Goal: Task Accomplishment & Management: Manage account settings

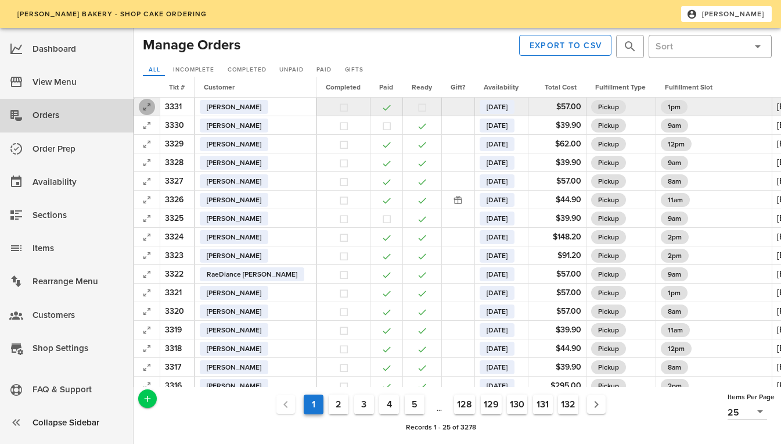
click at [150, 107] on icon "button" at bounding box center [147, 107] width 14 height 14
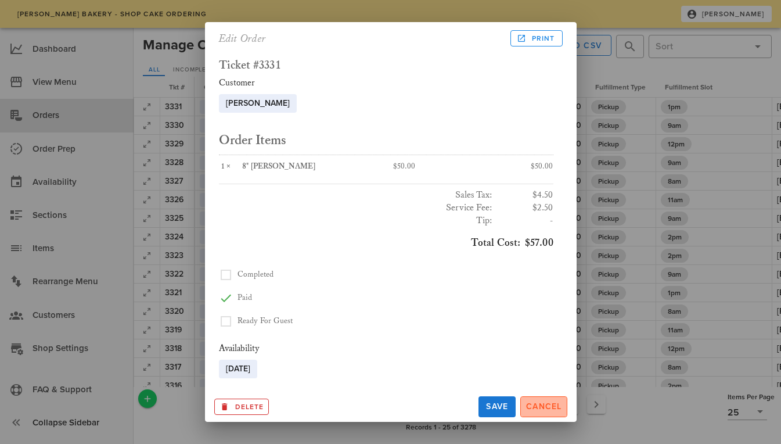
click at [538, 402] on span "Cancel" at bounding box center [543, 406] width 37 height 10
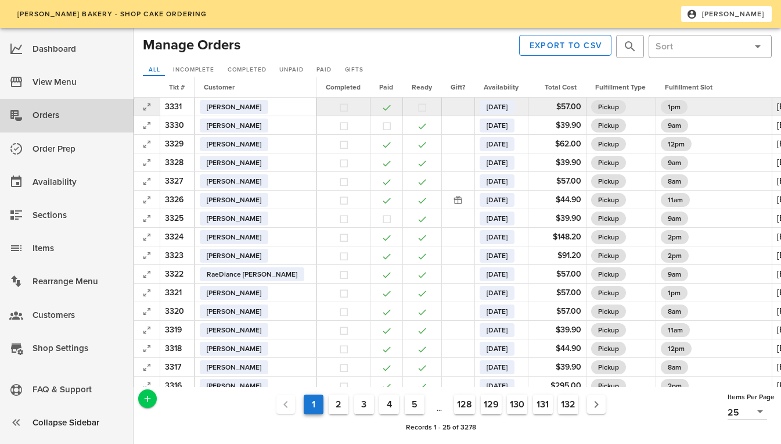
click at [138, 107] on td at bounding box center [147, 107] width 26 height 19
click at [143, 107] on icon "button" at bounding box center [147, 107] width 14 height 14
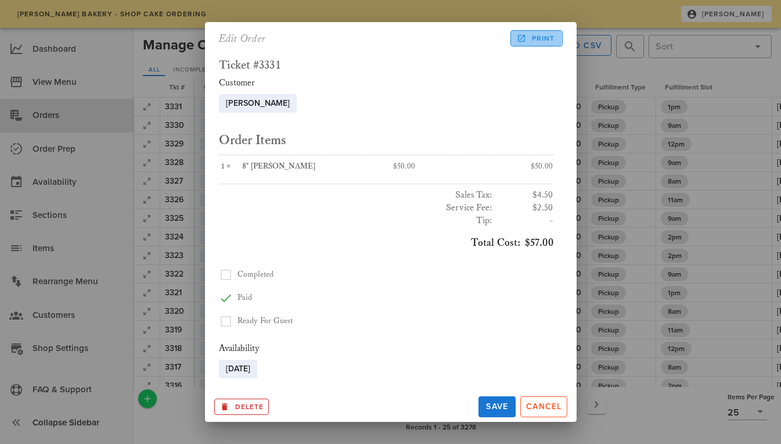
click at [516, 37] on icon at bounding box center [521, 38] width 10 height 10
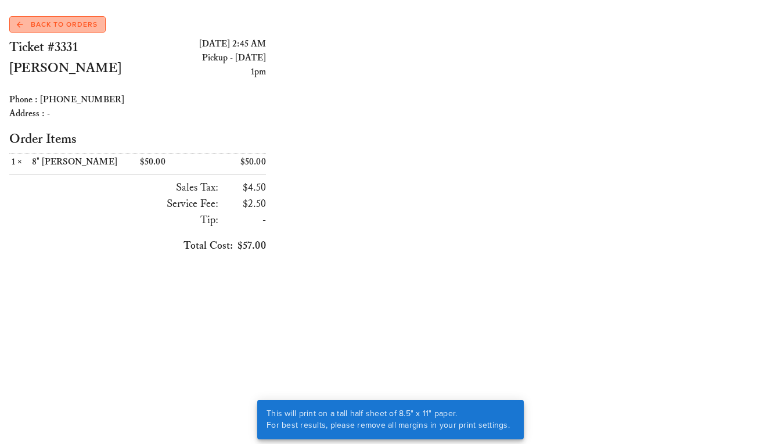
click at [42, 22] on span "Back to Orders" at bounding box center [57, 24] width 81 height 10
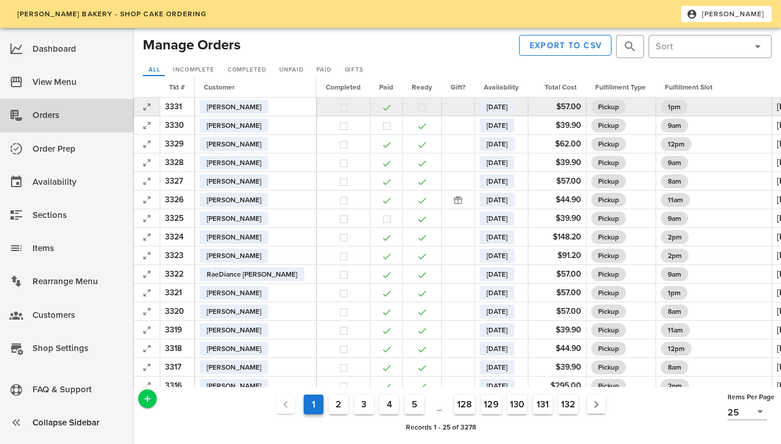
click at [417, 109] on button "button" at bounding box center [422, 107] width 10 height 10
